Goal: Task Accomplishment & Management: Use online tool/utility

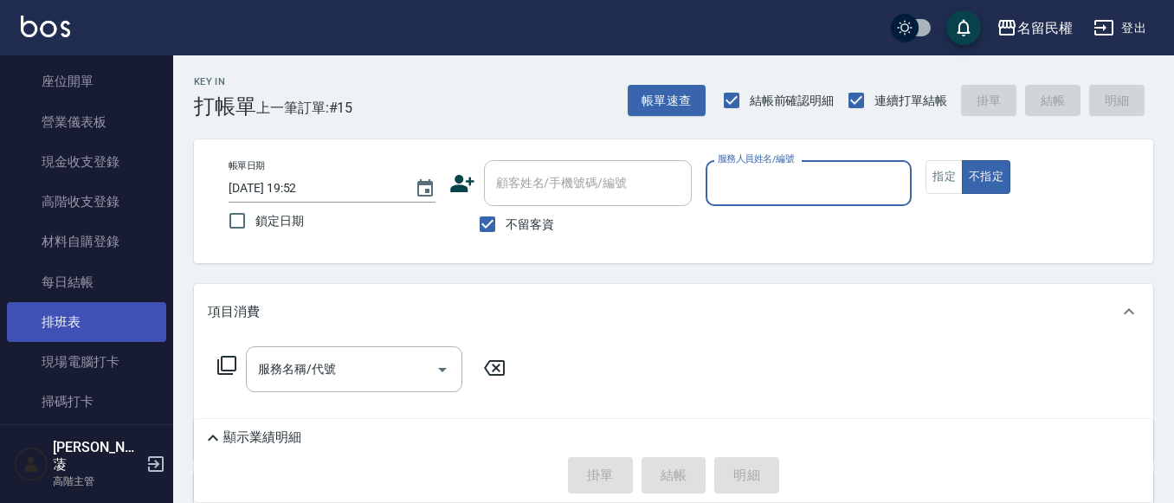
scroll to position [173, 0]
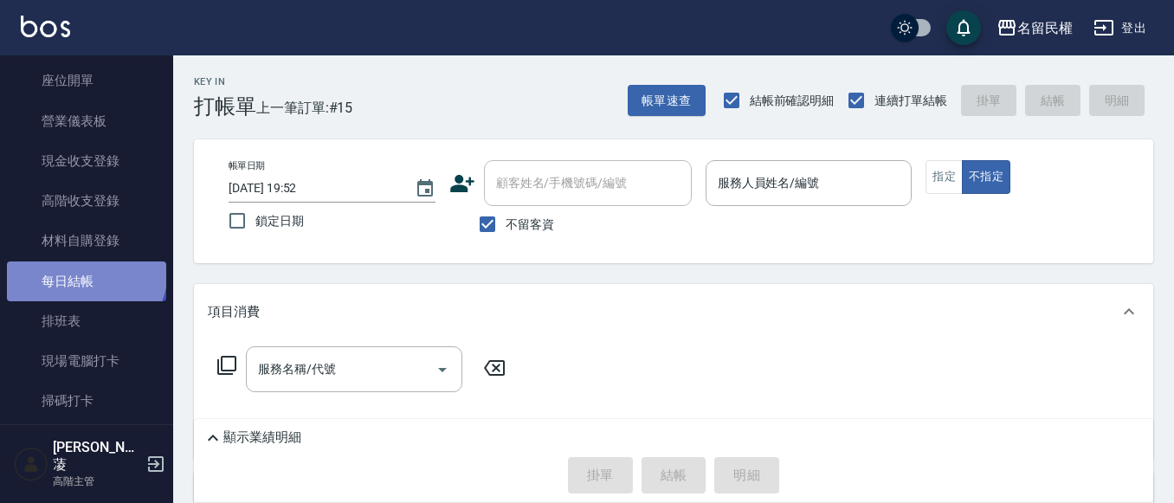
click at [84, 270] on link "每日結帳" at bounding box center [86, 281] width 159 height 40
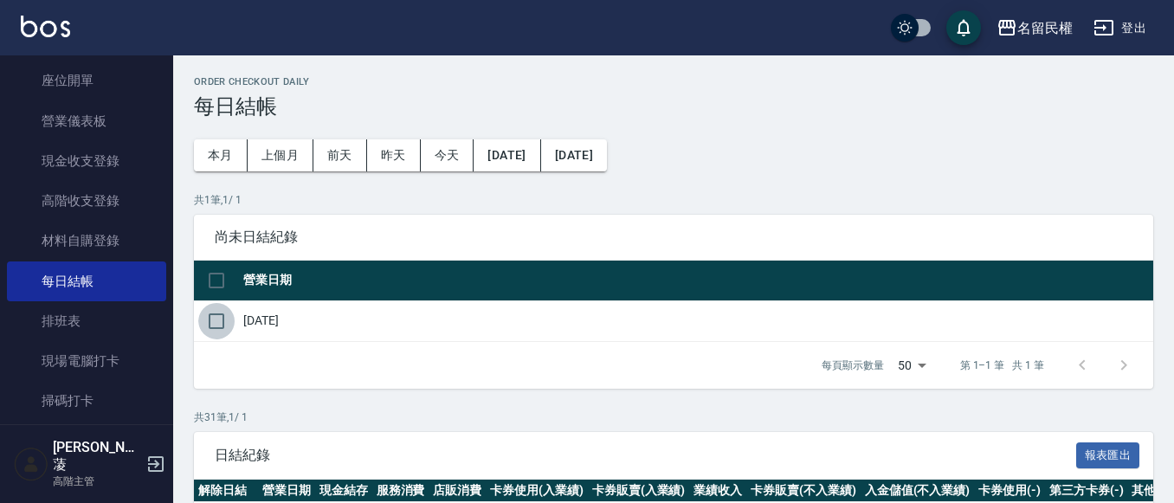
click at [216, 319] on input "checkbox" at bounding box center [216, 321] width 36 height 36
checkbox input "true"
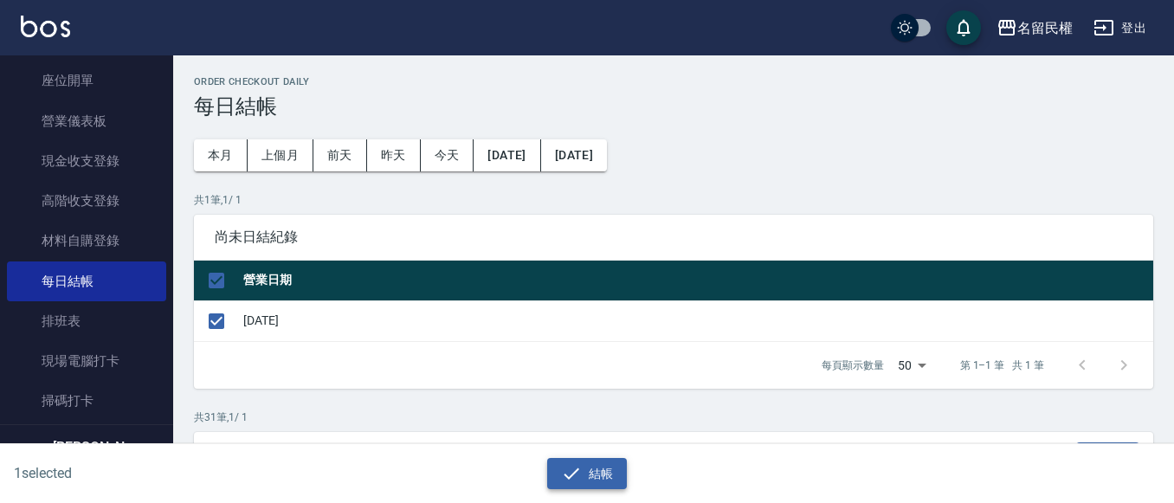
click at [596, 474] on button "結帳" at bounding box center [587, 474] width 80 height 32
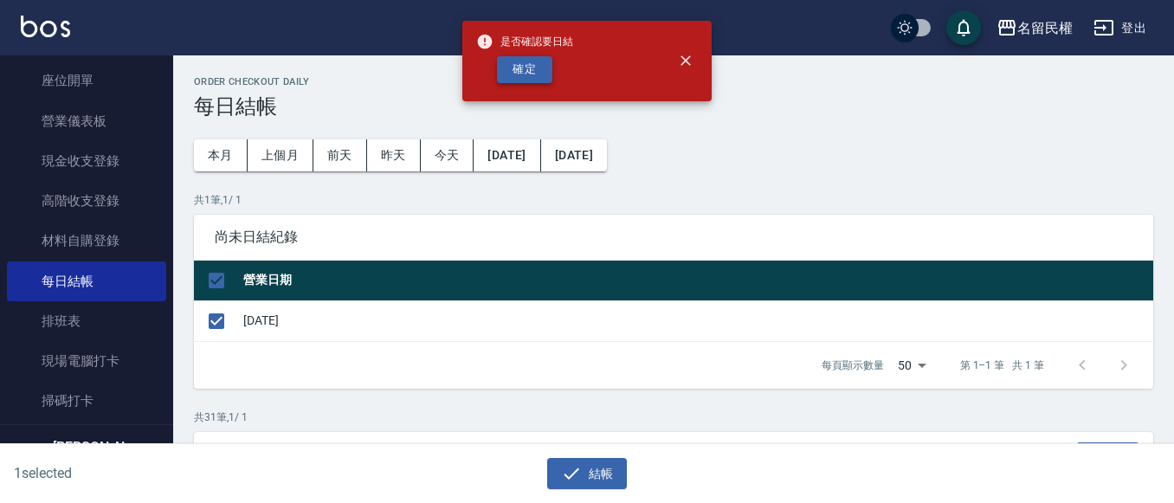
click at [521, 61] on button "確定" at bounding box center [524, 69] width 55 height 27
checkbox input "false"
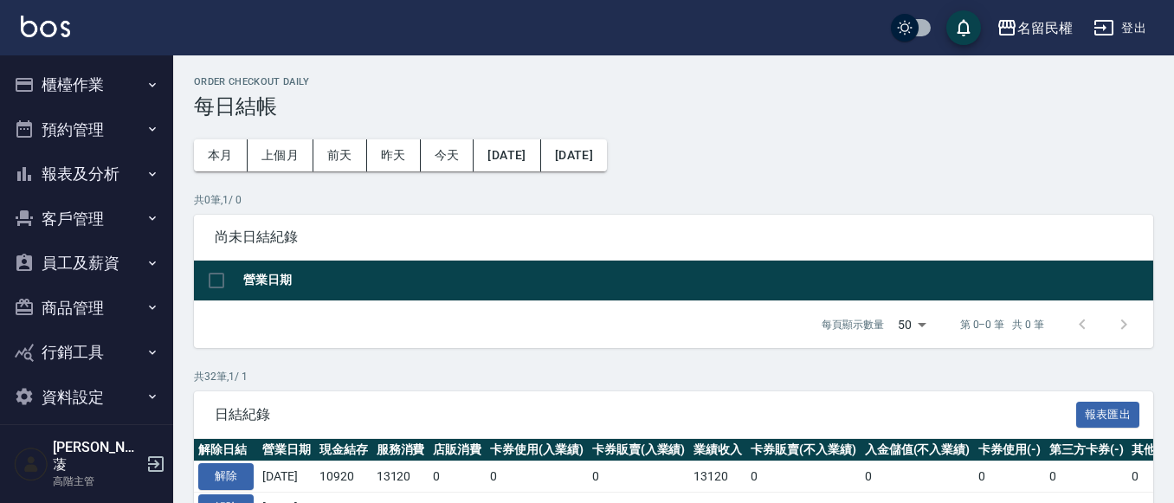
click at [122, 187] on button "報表及分析" at bounding box center [86, 173] width 159 height 45
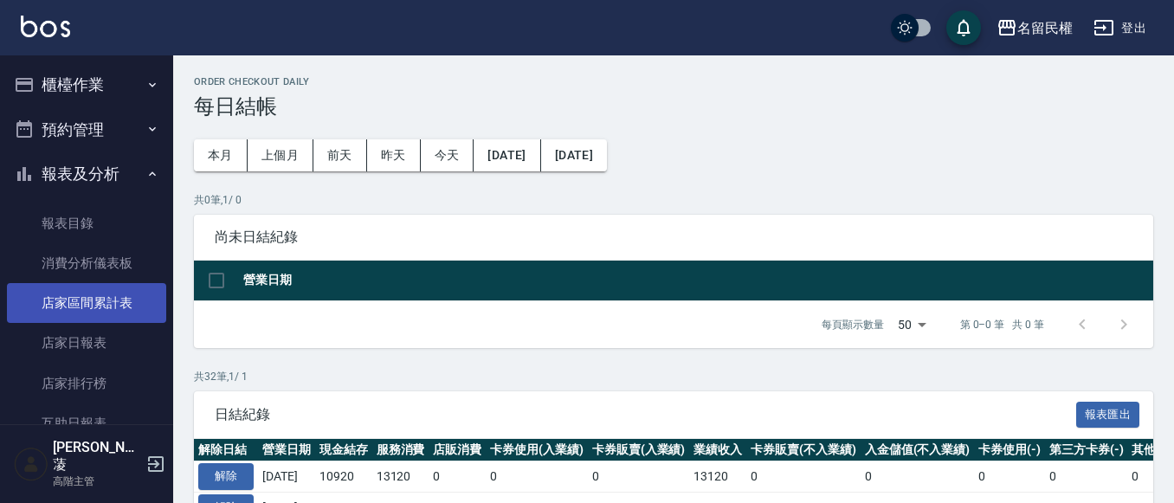
click at [114, 319] on link "店家區間累計表" at bounding box center [86, 303] width 159 height 40
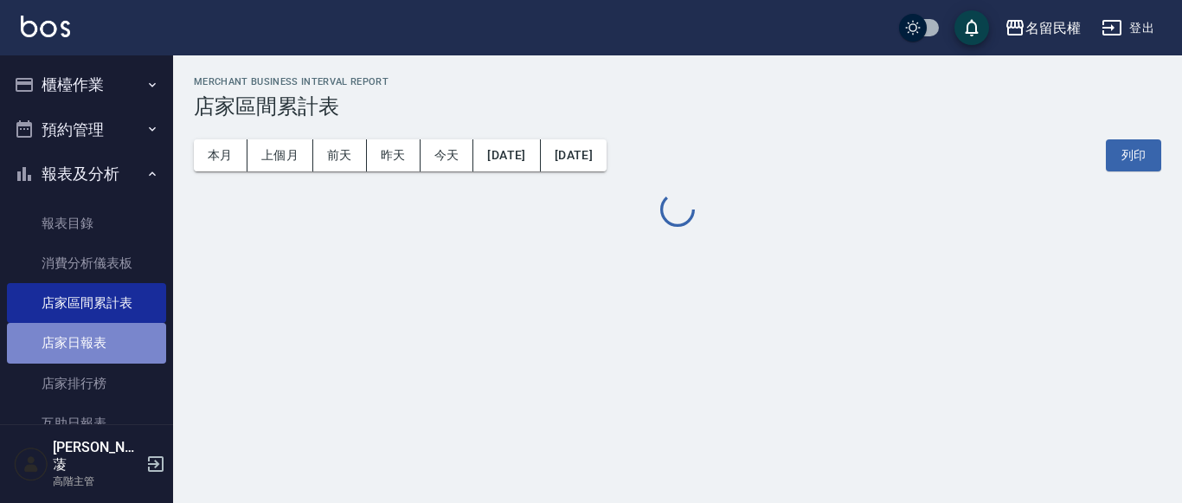
click at [110, 329] on link "店家日報表" at bounding box center [86, 343] width 159 height 40
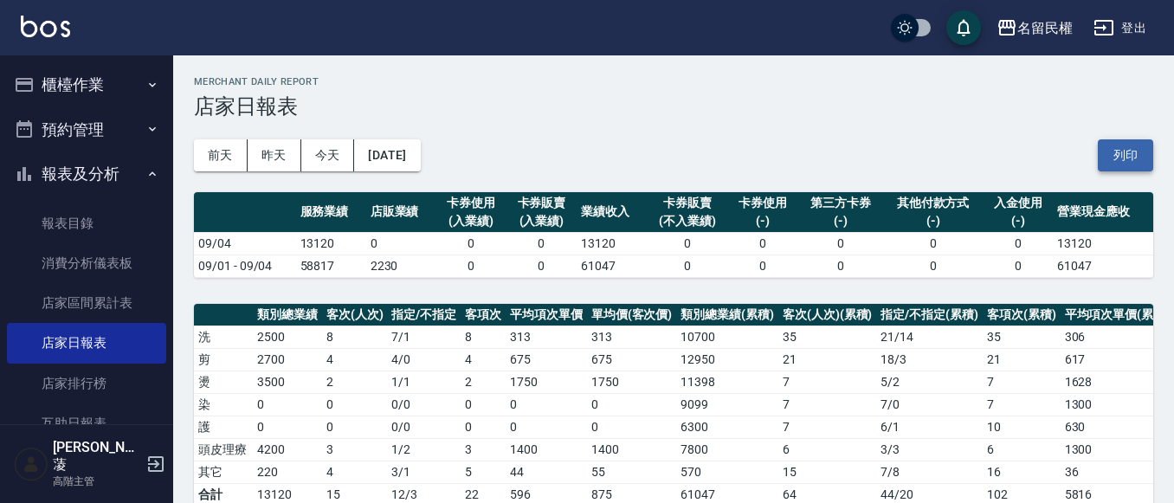
click at [1115, 151] on button "列印" at bounding box center [1125, 155] width 55 height 32
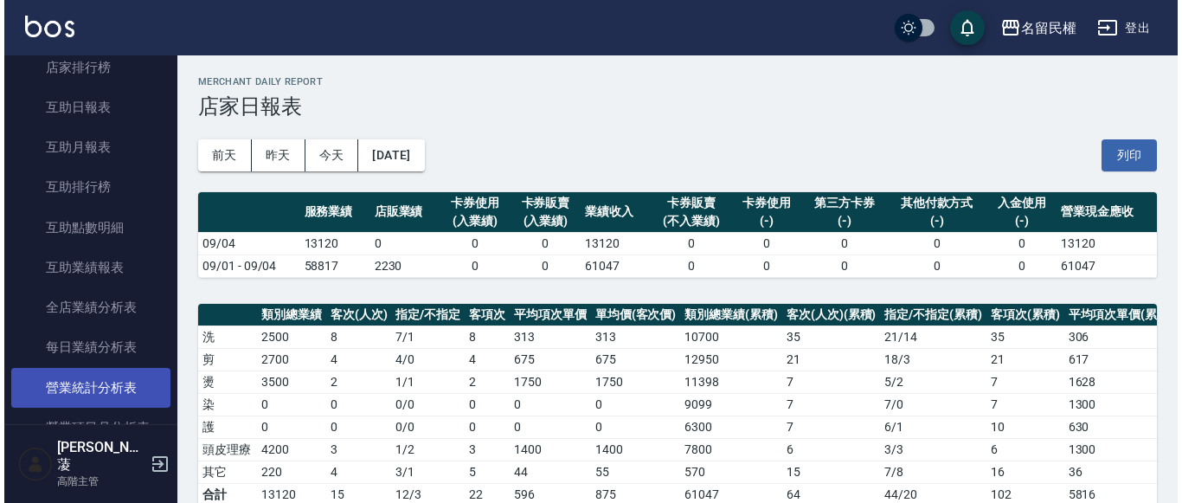
scroll to position [346, 0]
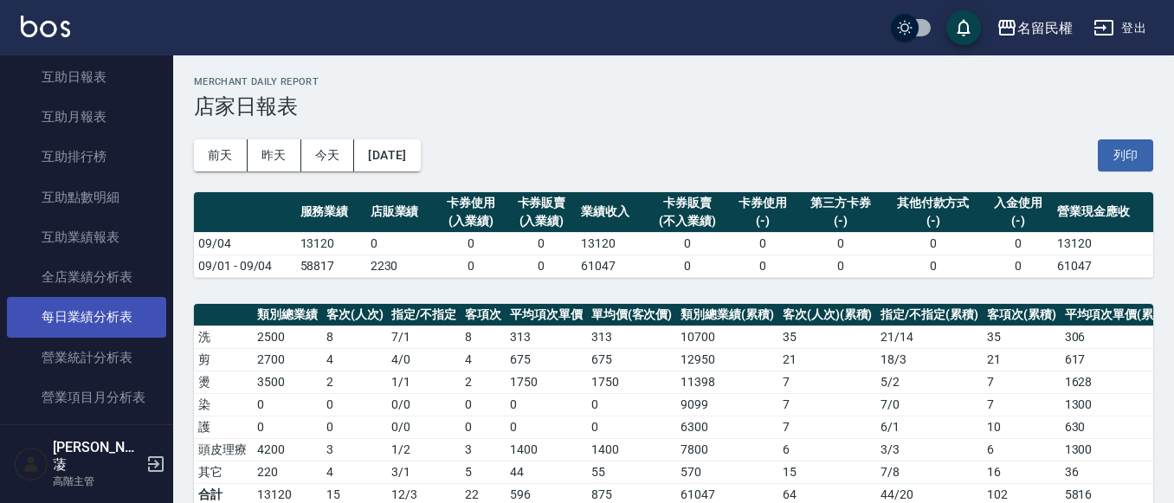
click at [119, 325] on link "每日業績分析表" at bounding box center [86, 317] width 159 height 40
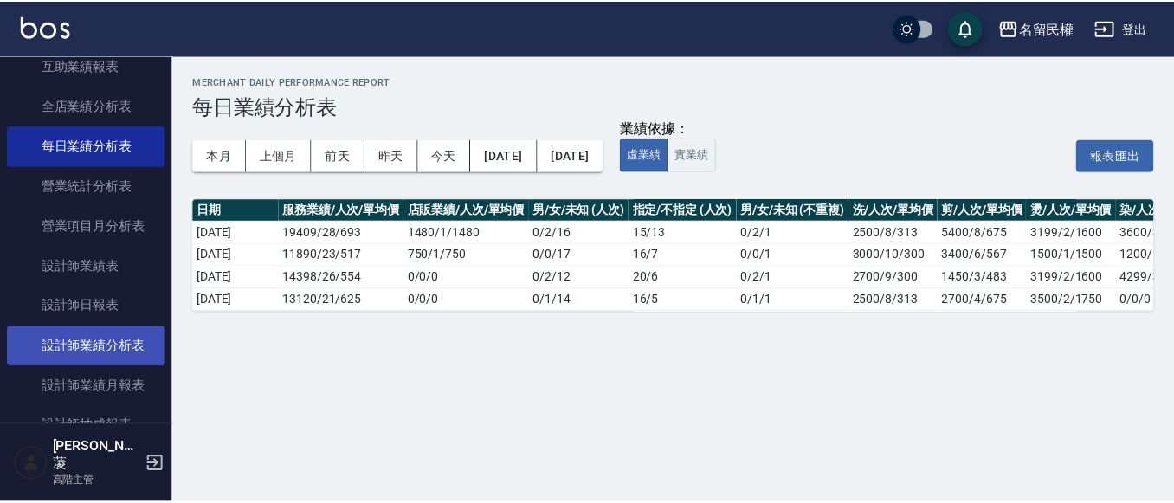
scroll to position [519, 0]
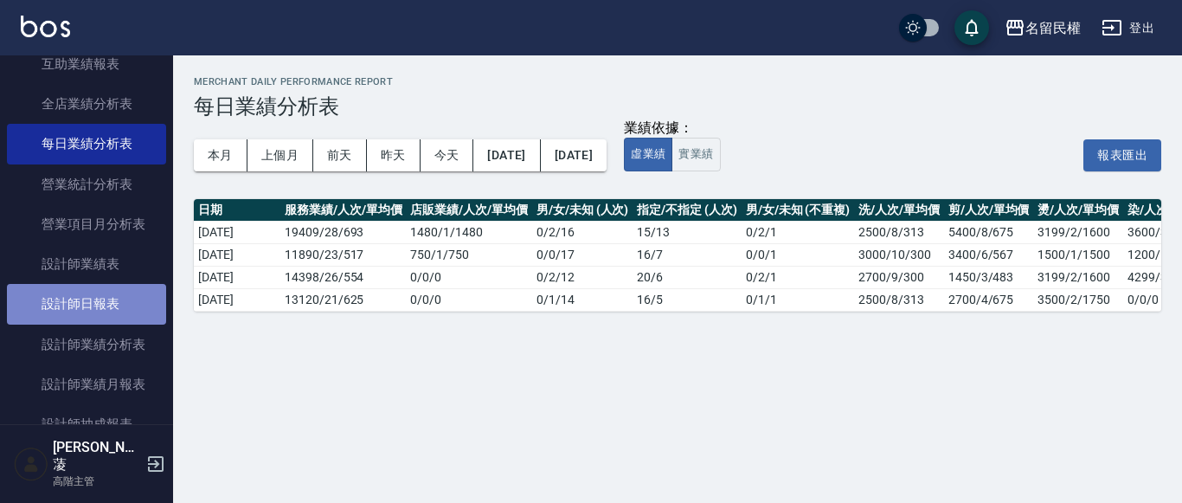
click at [108, 302] on link "設計師日報表" at bounding box center [86, 304] width 159 height 40
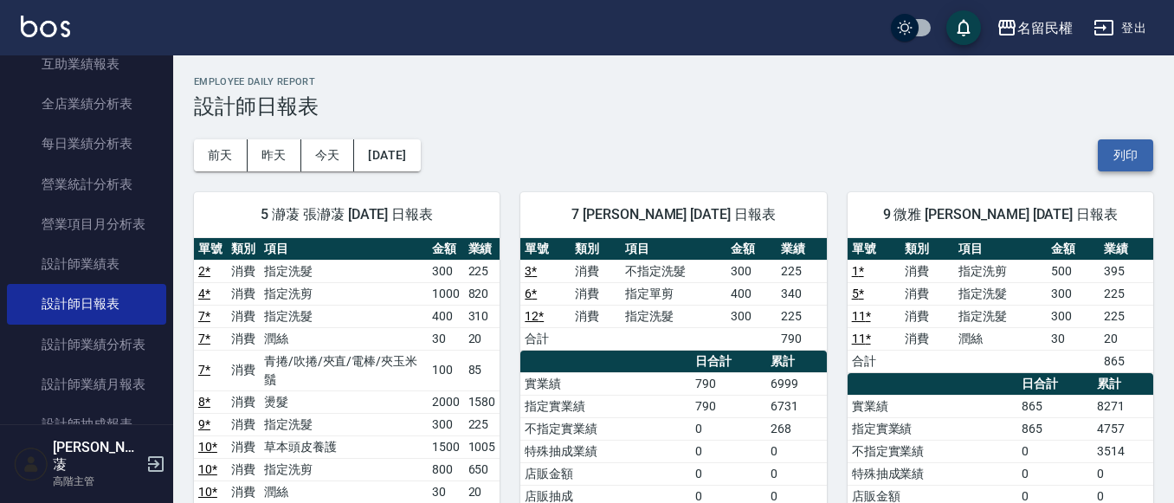
click at [1110, 154] on button "列印" at bounding box center [1125, 155] width 55 height 32
